Goal: Task Accomplishment & Management: Manage account settings

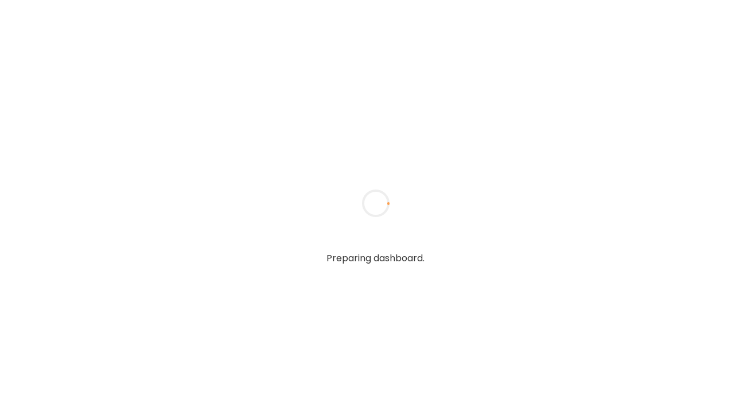
type input "**********"
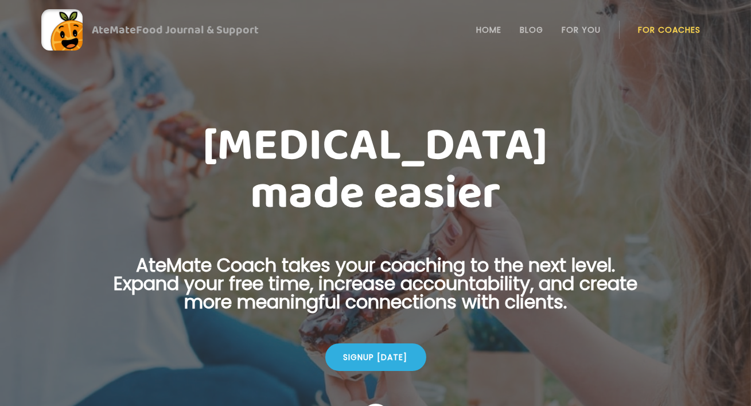
click at [664, 36] on li "For Coaches" at bounding box center [669, 30] width 63 height 28
click at [664, 28] on link "For Coaches" at bounding box center [669, 29] width 63 height 9
click at [651, 25] on link "Login" at bounding box center [669, 29] width 53 height 23
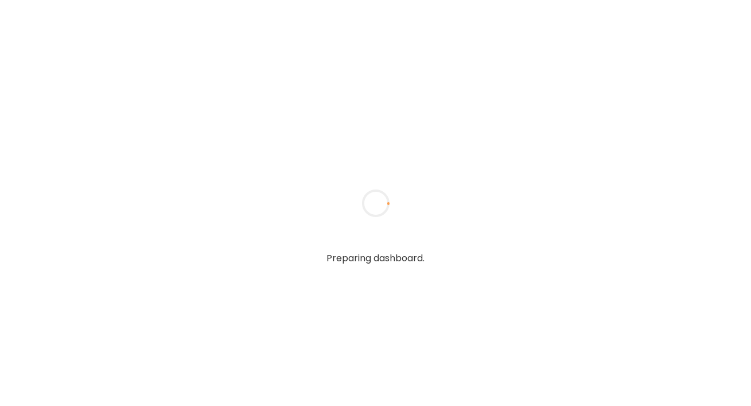
type textarea "**********"
type input "**********"
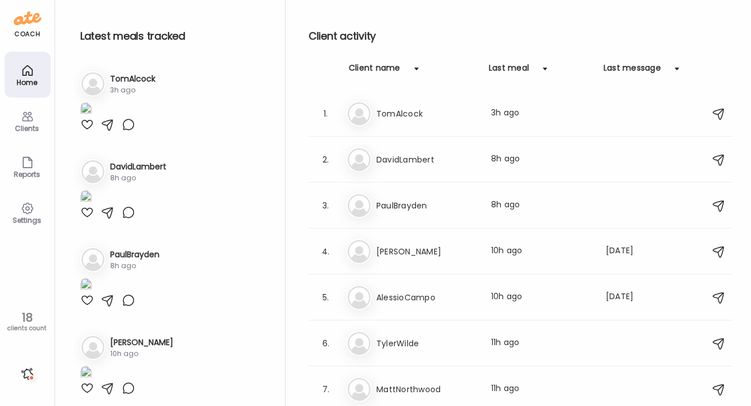
click at [30, 130] on div "Clients" at bounding box center [27, 128] width 41 height 7
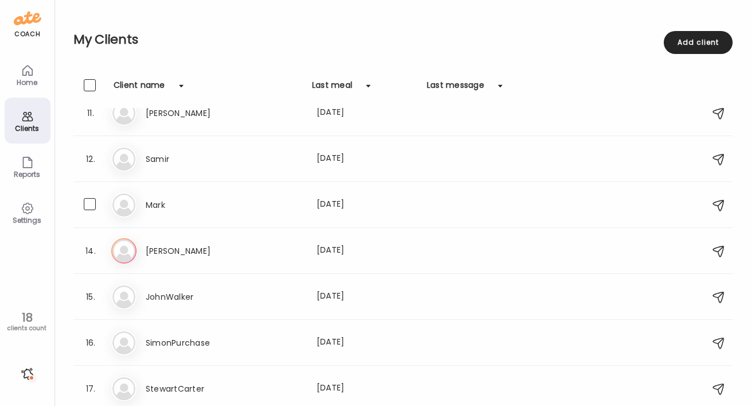
scroll to position [478, 0]
click at [24, 320] on div "18" at bounding box center [27, 318] width 46 height 14
click at [28, 316] on div "18" at bounding box center [27, 318] width 46 height 14
click at [31, 312] on div "18" at bounding box center [27, 318] width 46 height 14
click at [28, 385] on div "coach Home Clients Coaches Teams Reports Settings 18 clients count" at bounding box center [27, 203] width 55 height 406
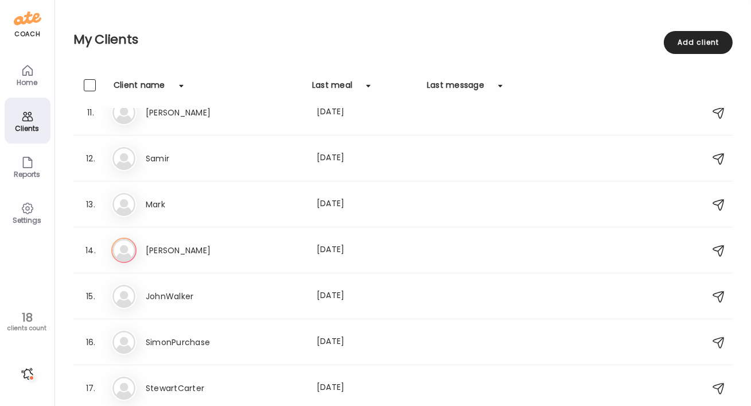
click at [28, 378] on div at bounding box center [27, 374] width 18 height 18
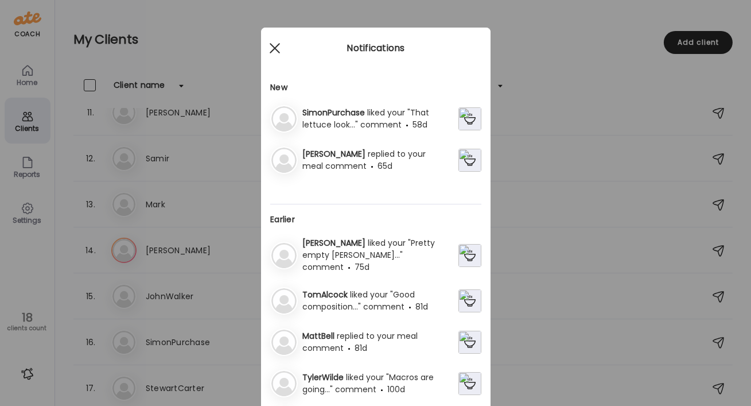
click at [272, 44] on div at bounding box center [274, 48] width 23 height 23
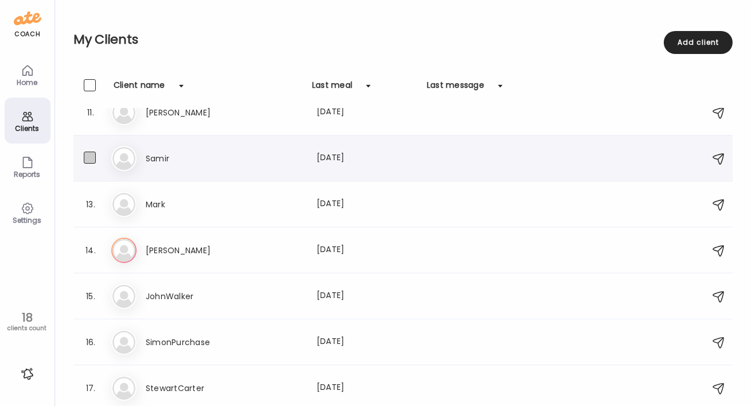
click at [94, 155] on span at bounding box center [90, 158] width 12 height 12
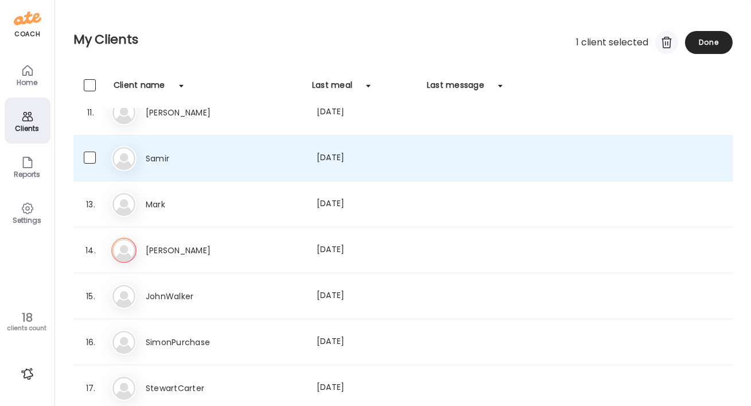
click at [666, 45] on div at bounding box center [667, 42] width 23 height 23
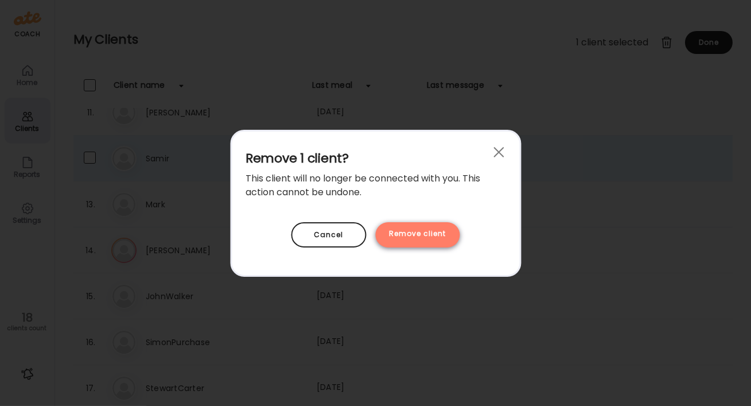
click at [445, 232] on div "Remove client" at bounding box center [418, 234] width 84 height 25
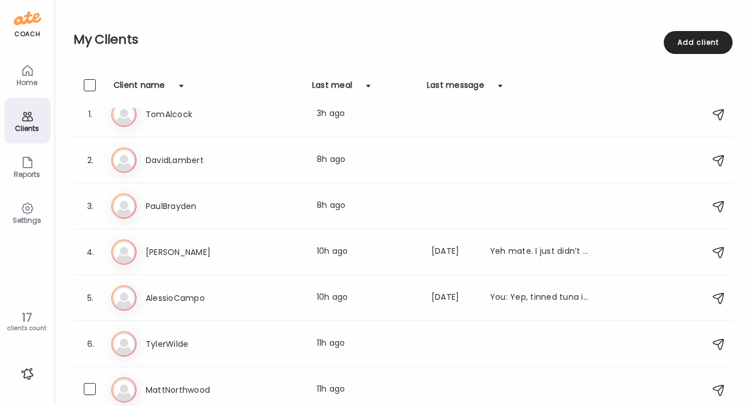
scroll to position [0, 0]
